Goal: Task Accomplishment & Management: Manage account settings

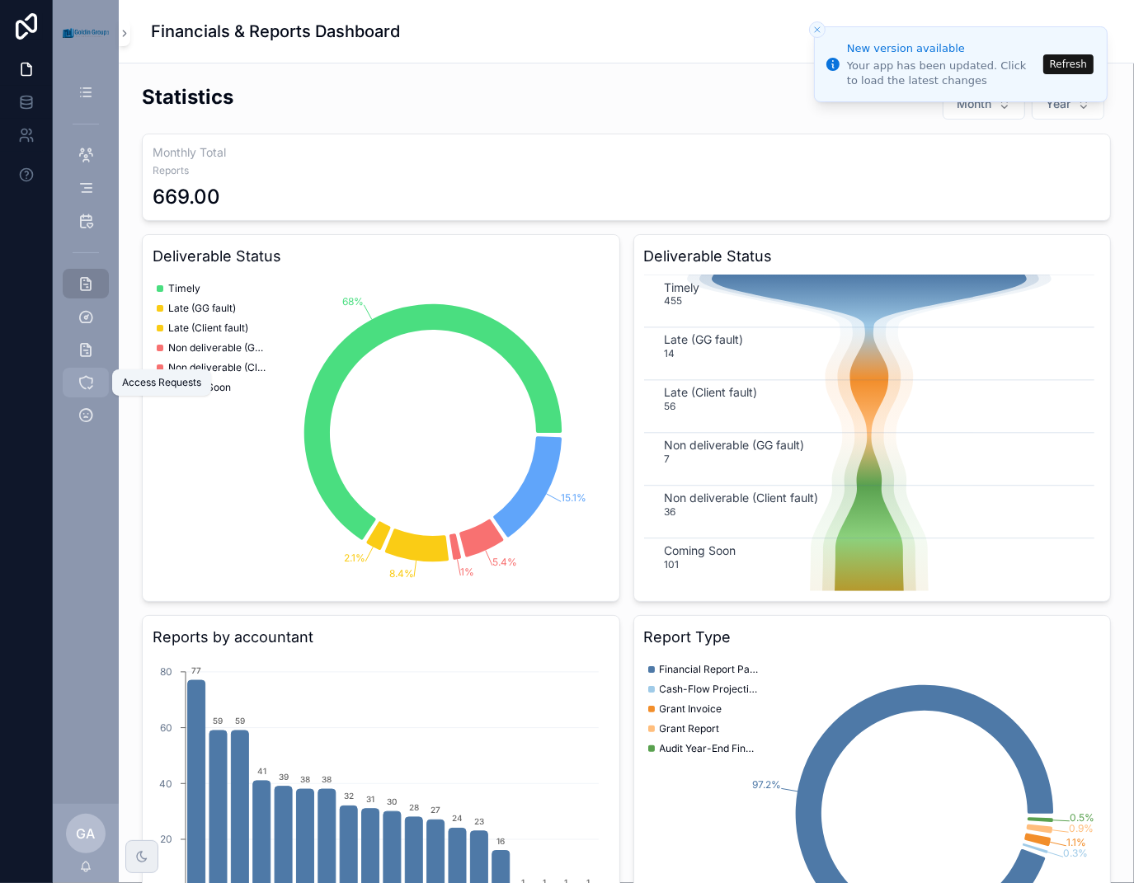
click at [86, 382] on icon "scrollable content" at bounding box center [86, 382] width 16 height 16
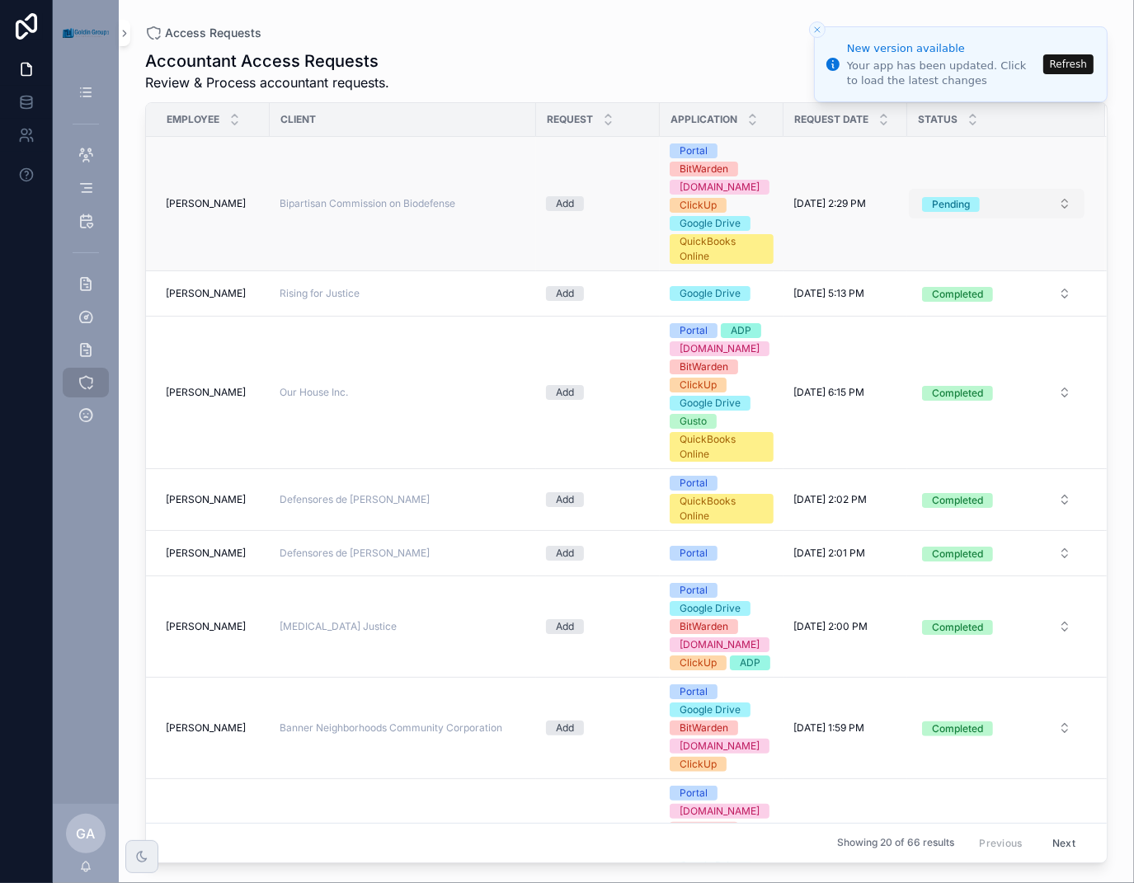
click at [957, 205] on div "Pending" at bounding box center [951, 204] width 38 height 15
click at [969, 293] on div "Completed" at bounding box center [990, 293] width 198 height 25
click at [943, 55] on div "New version available" at bounding box center [942, 48] width 191 height 16
click at [1069, 64] on button "Refresh" at bounding box center [1068, 64] width 50 height 20
